Goal: Check status: Check status

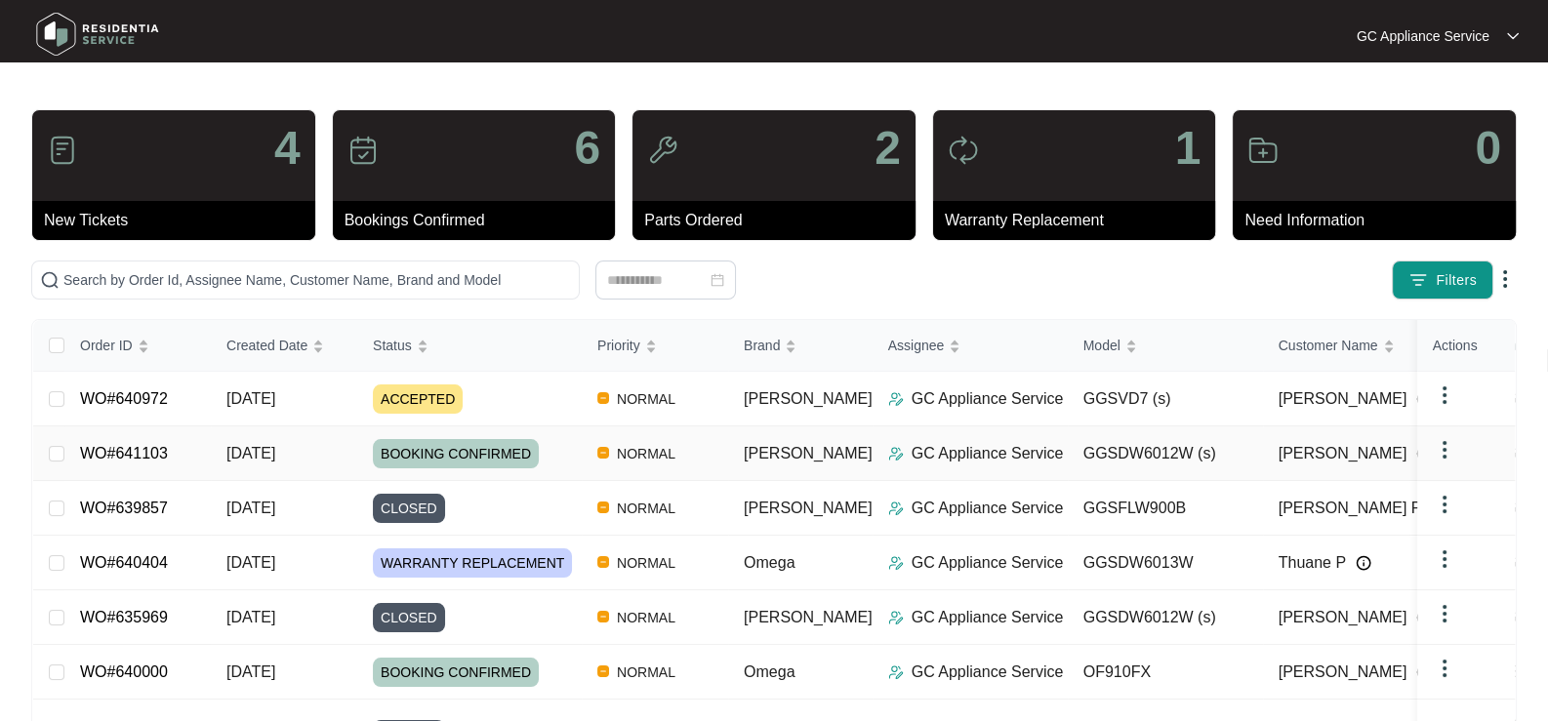
scroll to position [97, 0]
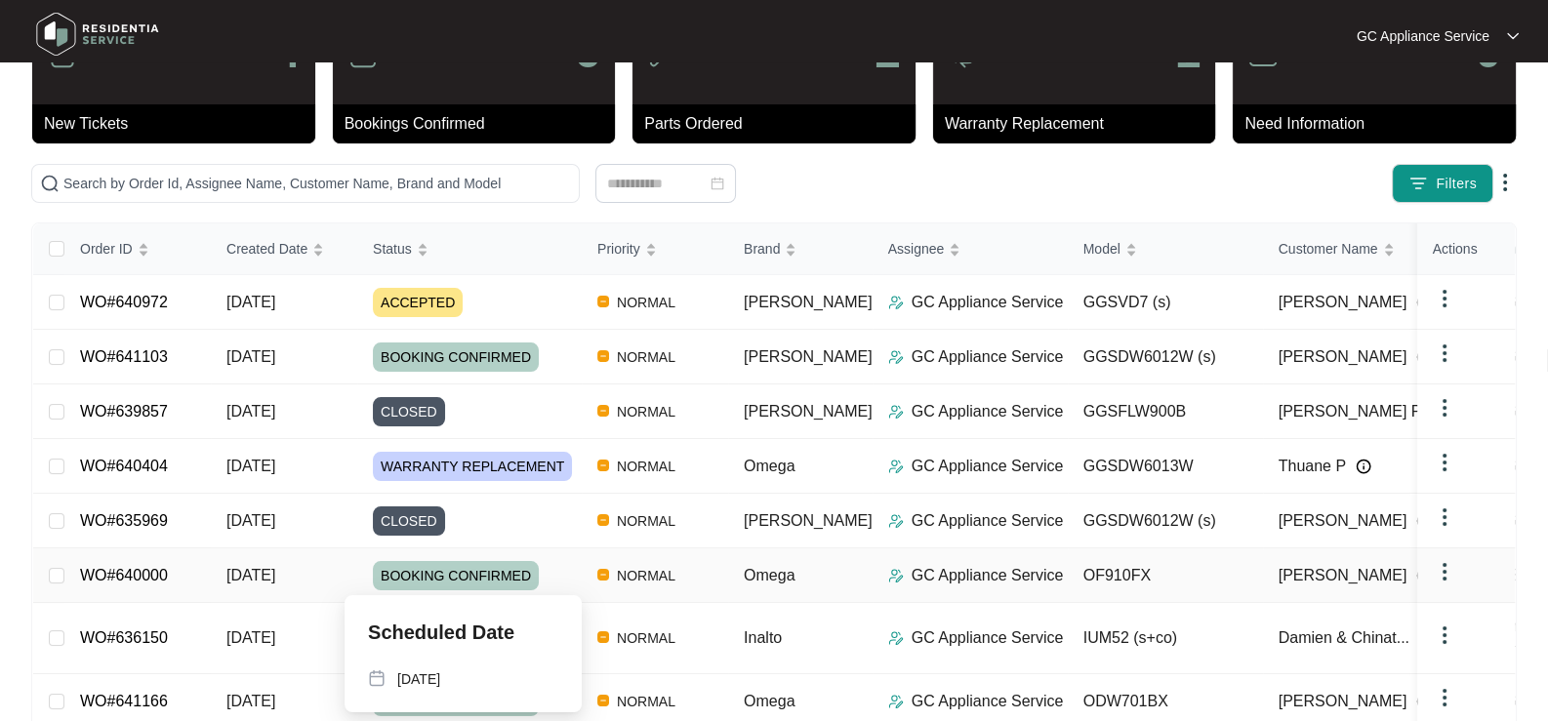
click at [405, 561] on span "BOOKING CONFIRMED" at bounding box center [456, 575] width 166 height 29
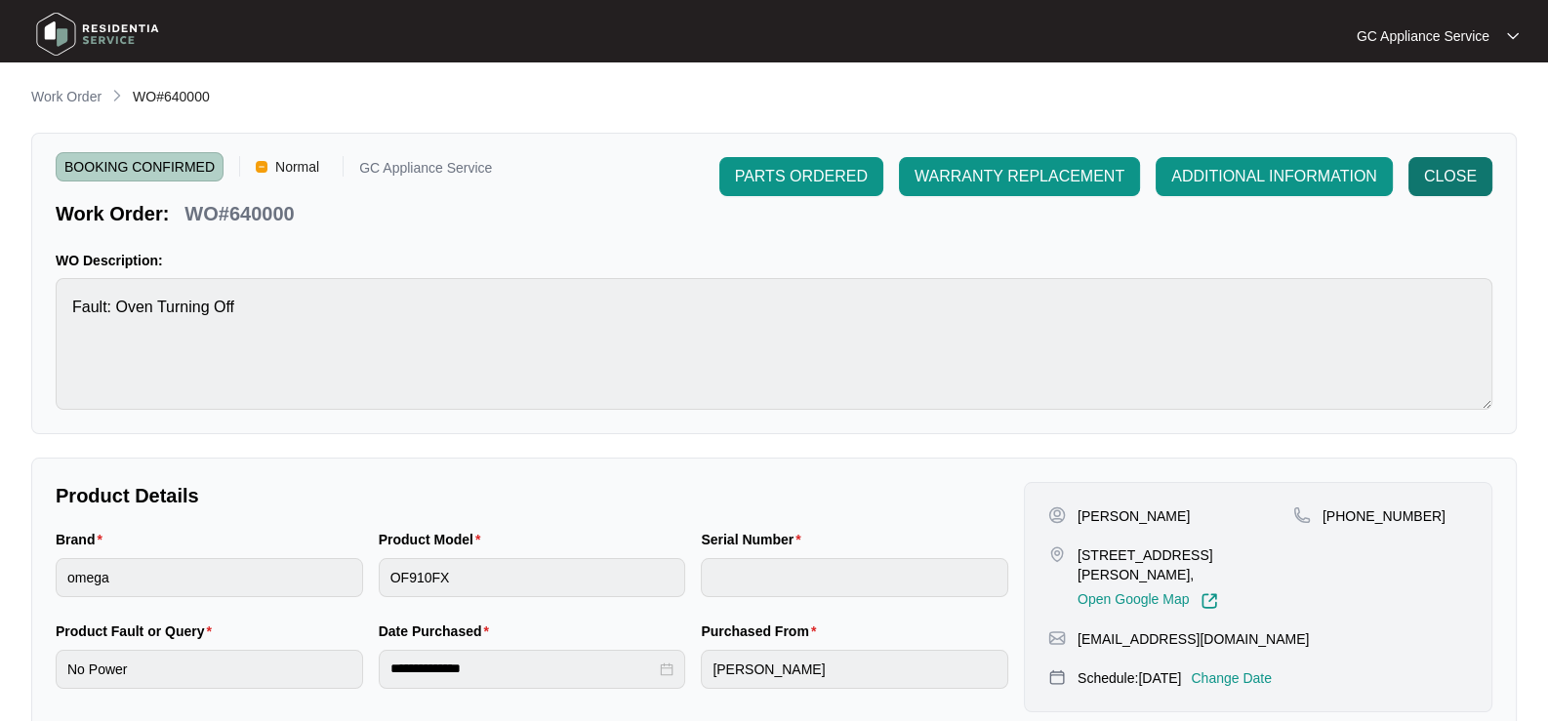
click at [1461, 175] on span "CLOSE" at bounding box center [1450, 176] width 53 height 23
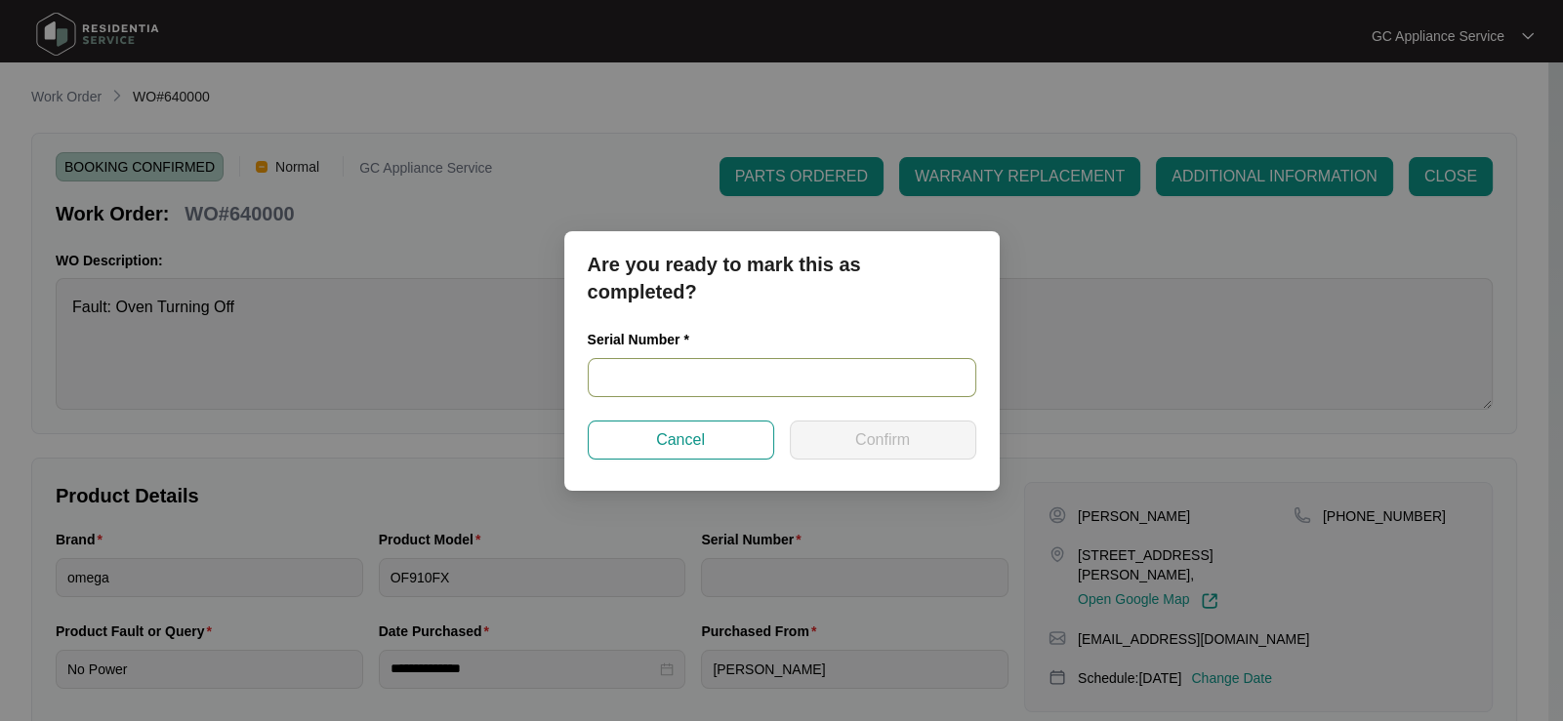
click at [671, 377] on input "text" at bounding box center [782, 377] width 389 height 39
paste input "V0000003732012001568"
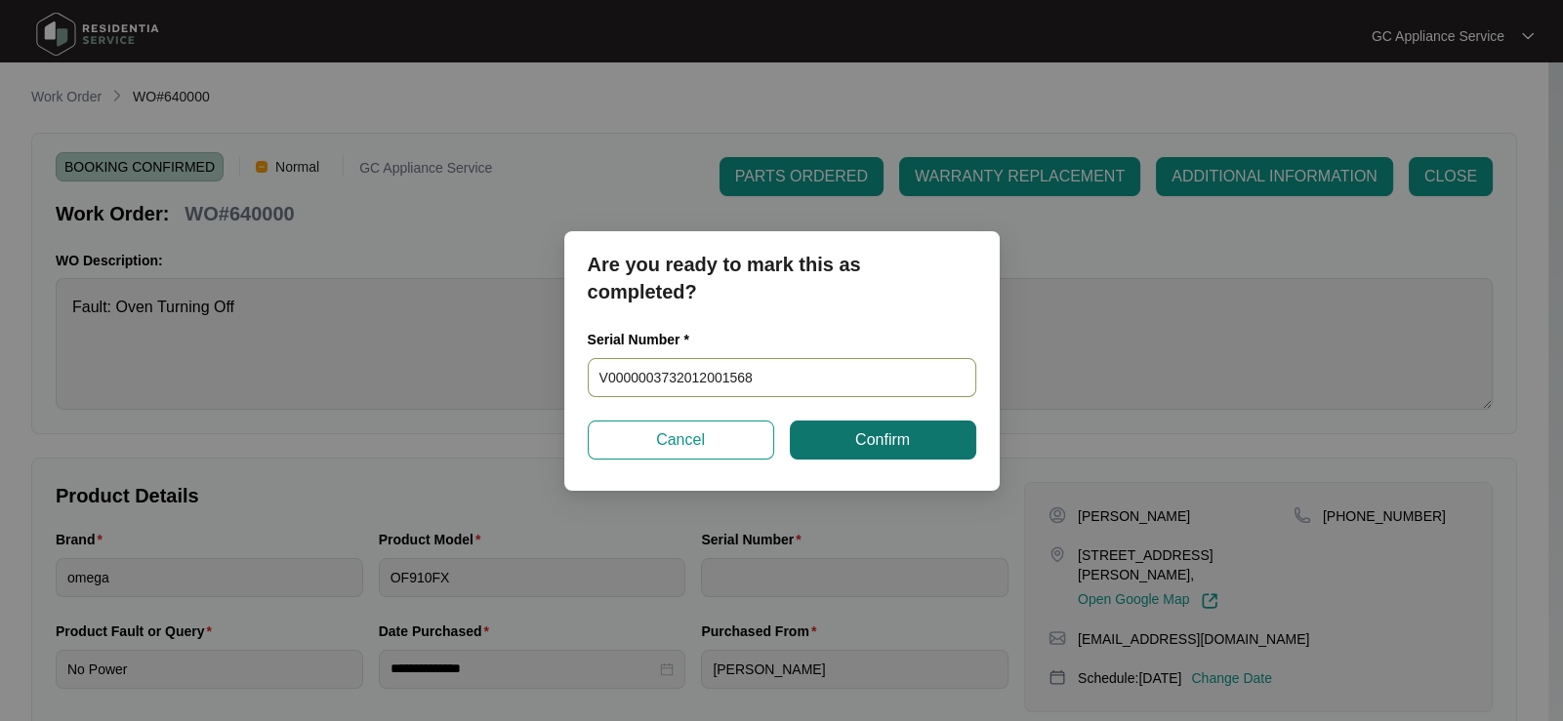
type input "V0000003732012001568"
click at [835, 439] on button "Confirm" at bounding box center [883, 440] width 186 height 39
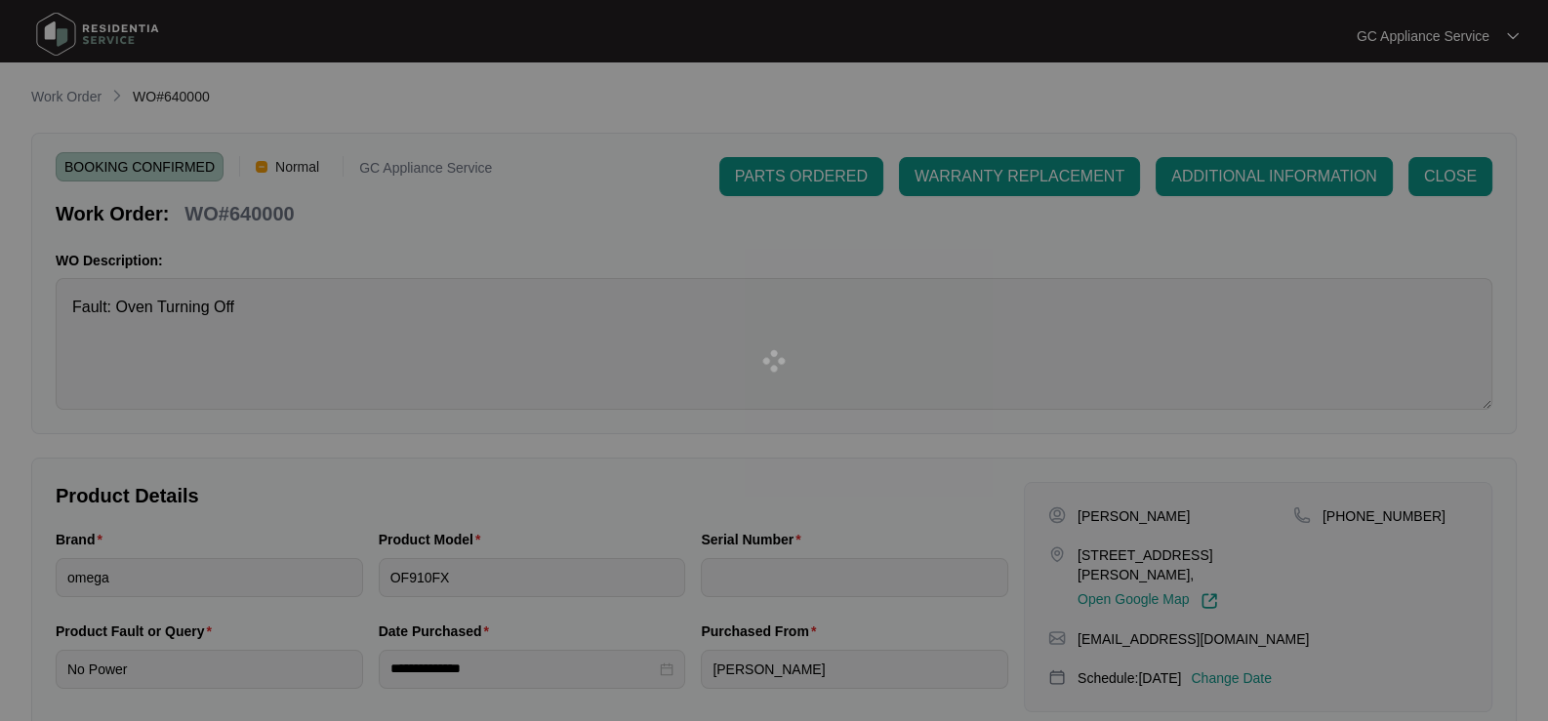
type input "V0000003732012001568"
